Goal: Task Accomplishment & Management: Manage account settings

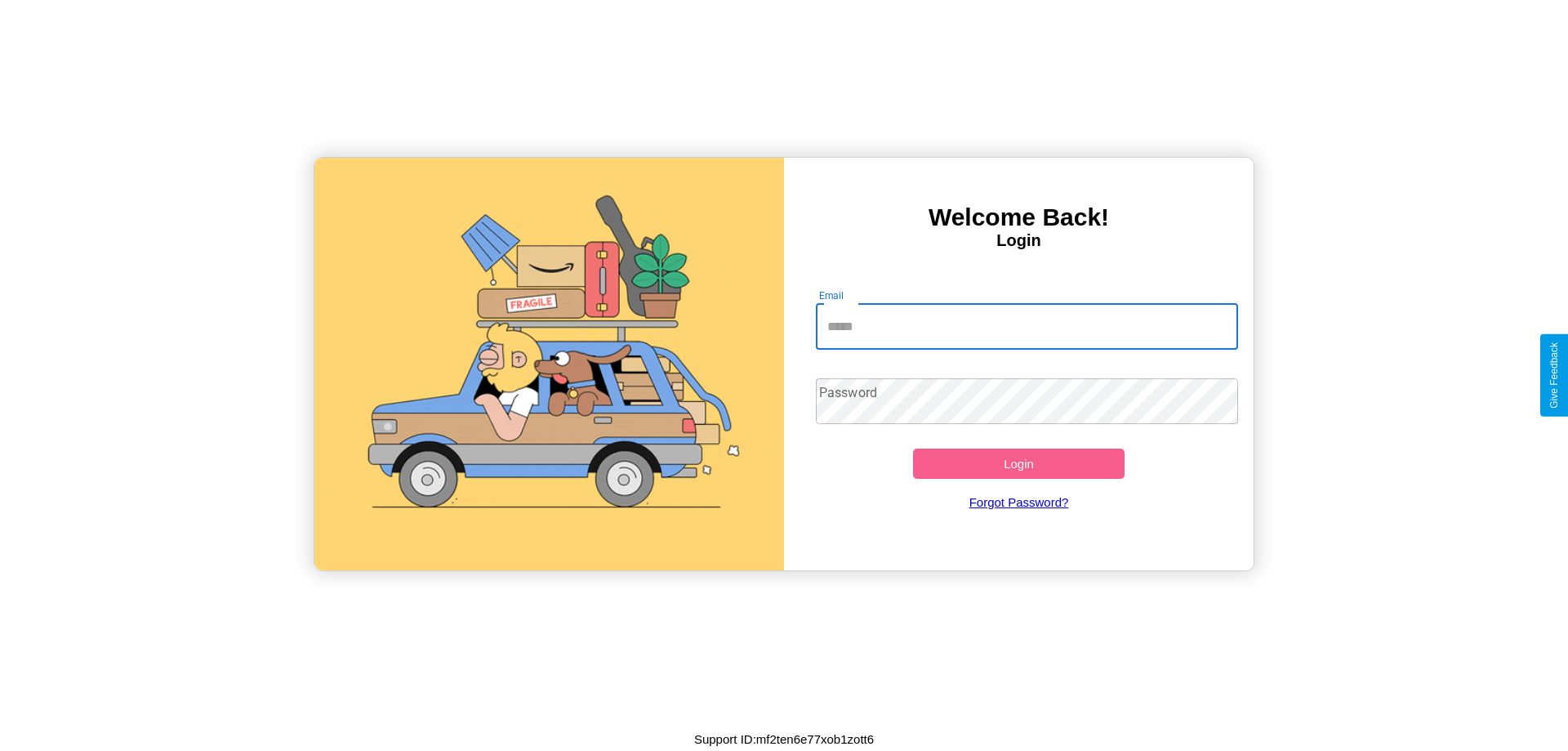
click at [1027, 326] on input "Email" at bounding box center [1028, 327] width 423 height 46
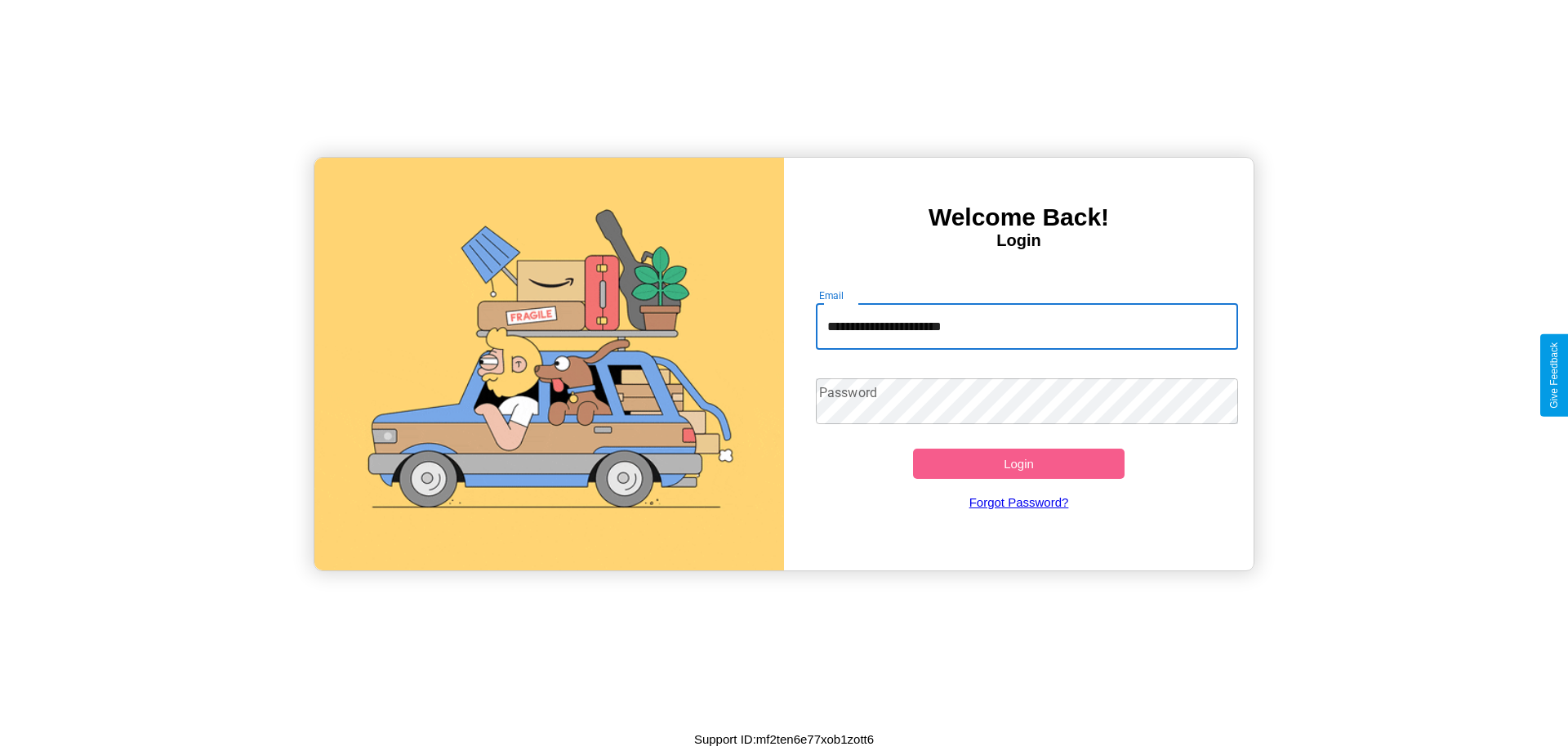
type input "**********"
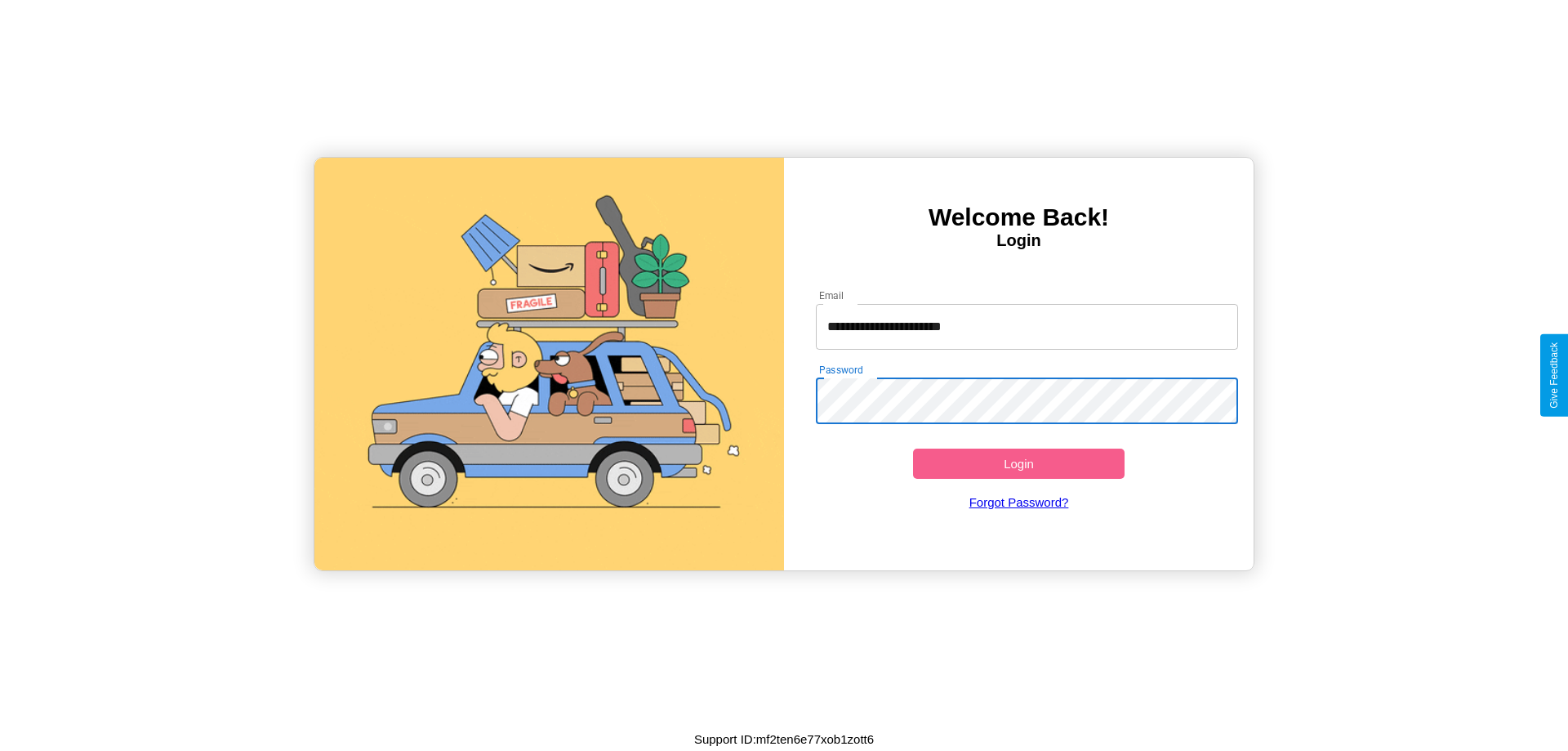
click at [1019, 463] on button "Login" at bounding box center [1019, 463] width 212 height 30
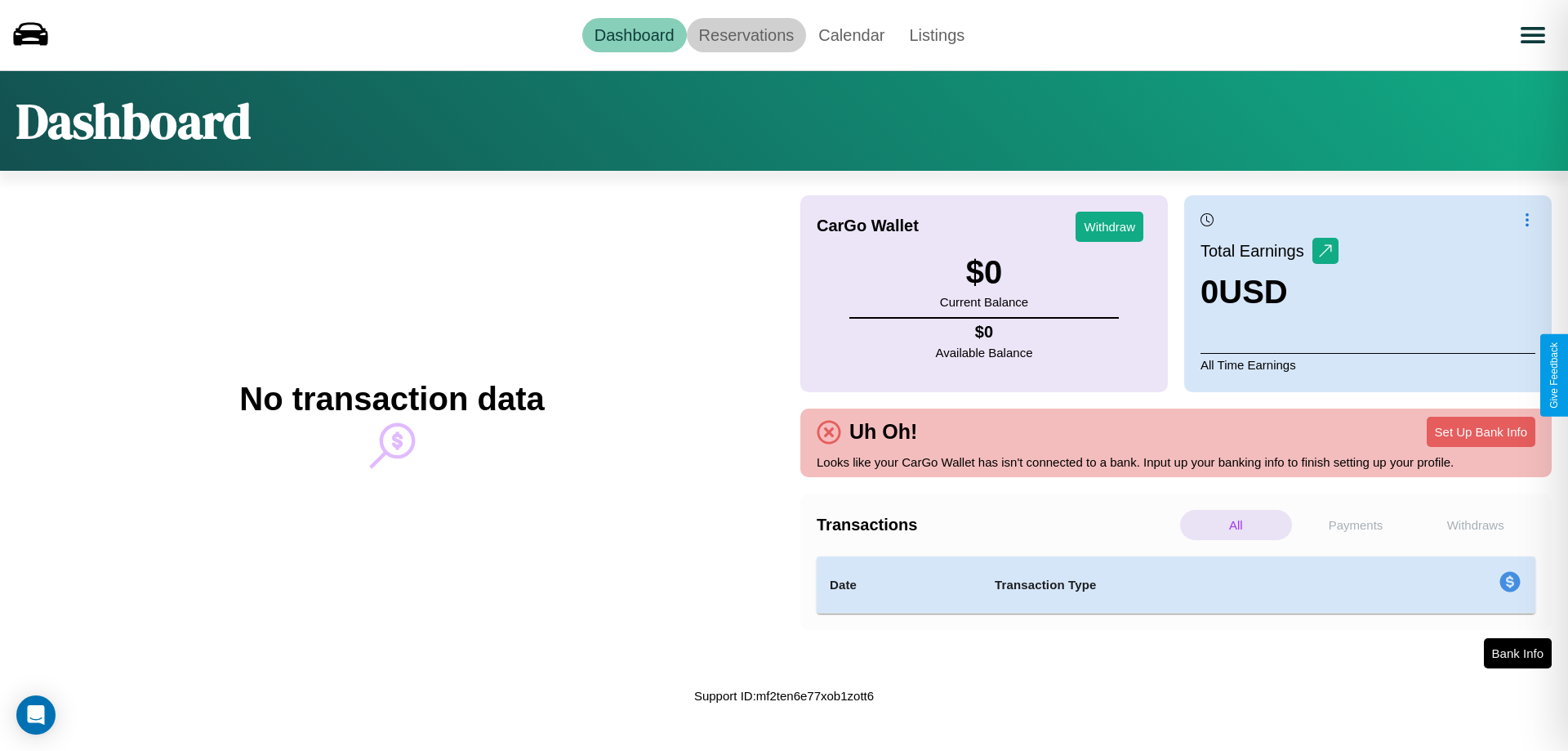
click at [746, 35] on link "Reservations" at bounding box center [747, 35] width 120 height 35
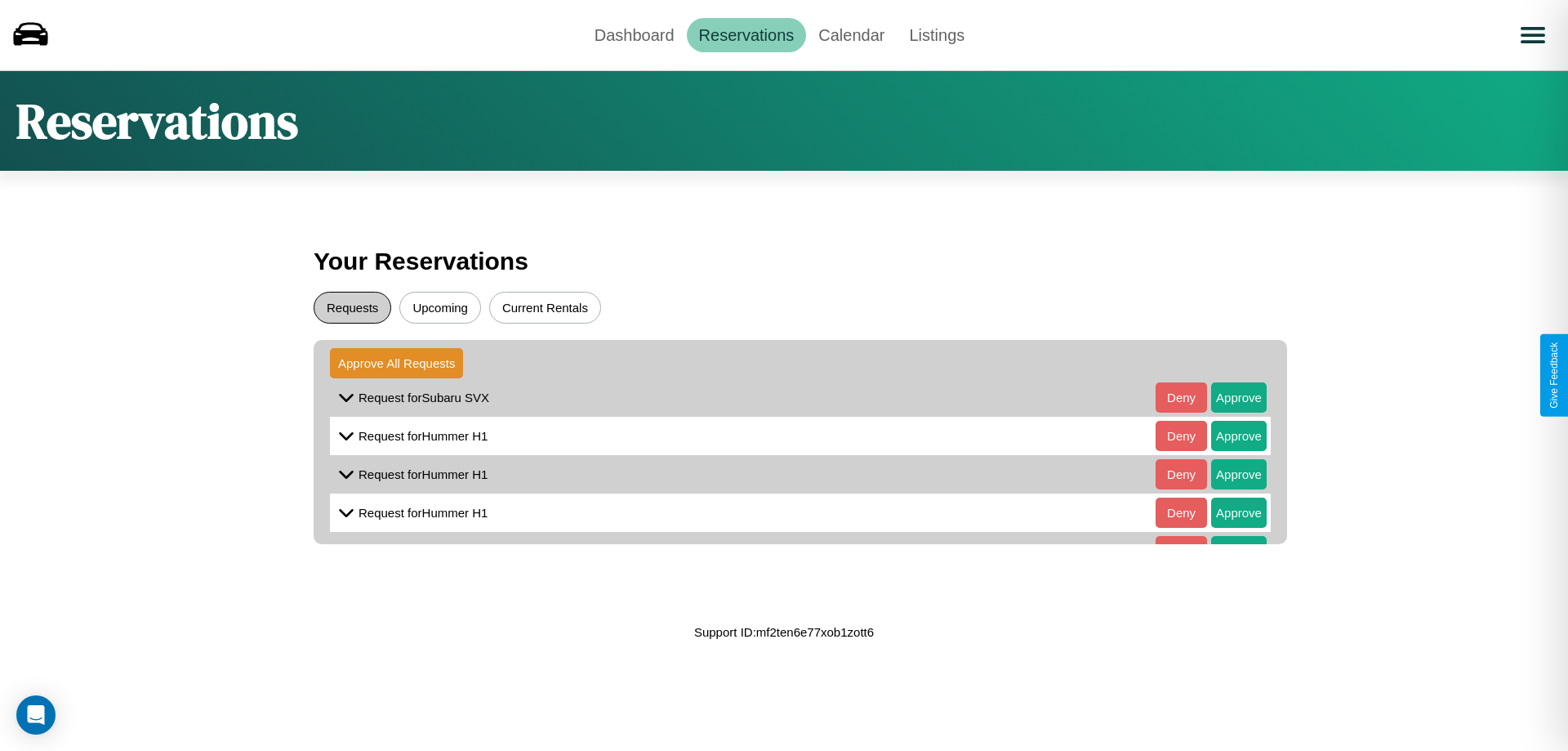
click at [352, 307] on button "Requests" at bounding box center [352, 307] width 77 height 32
click at [1227, 397] on button "Approve" at bounding box center [1239, 397] width 56 height 30
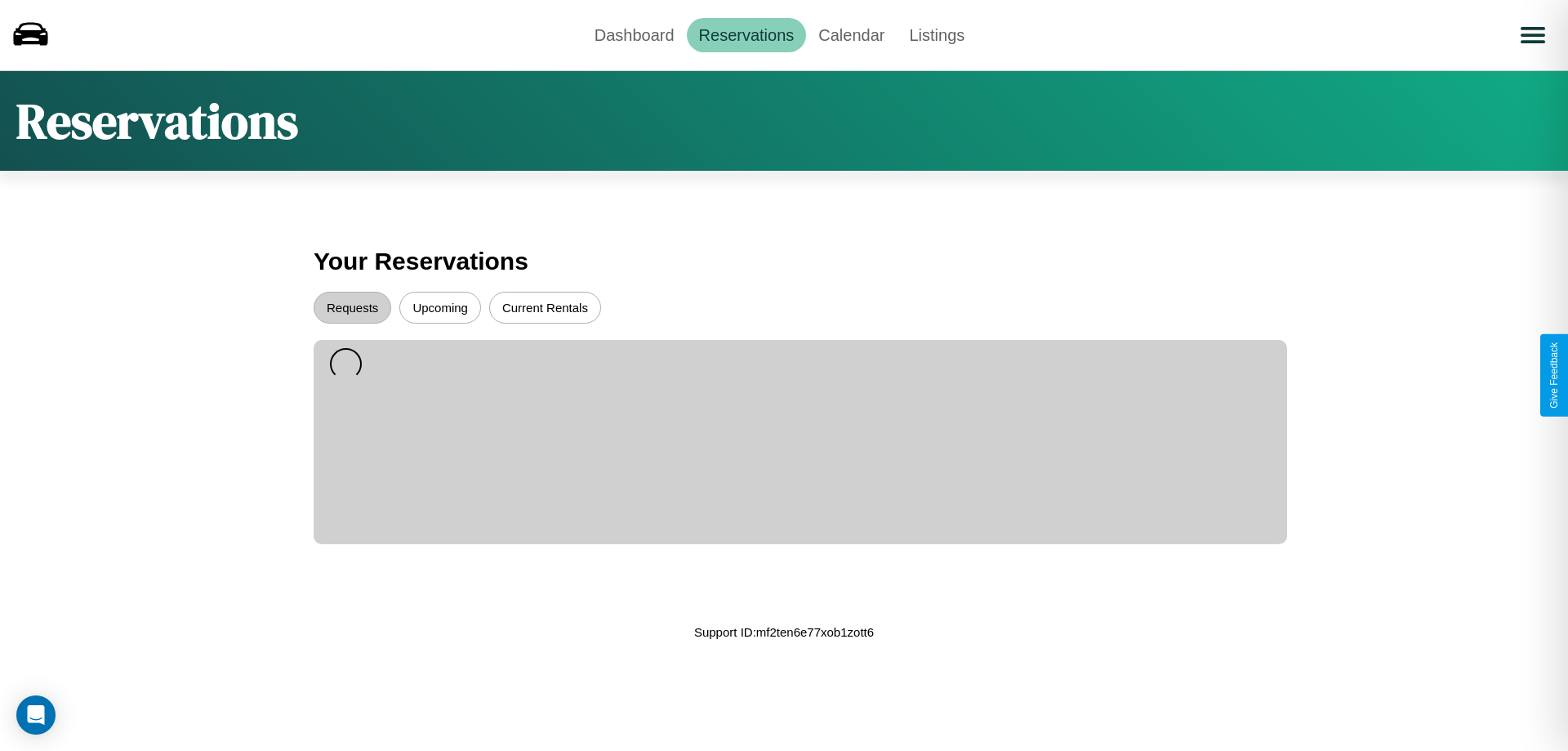
click at [440, 307] on button "Upcoming" at bounding box center [439, 307] width 81 height 32
click at [634, 35] on link "Dashboard" at bounding box center [634, 35] width 104 height 35
